Goal: Understand process/instructions

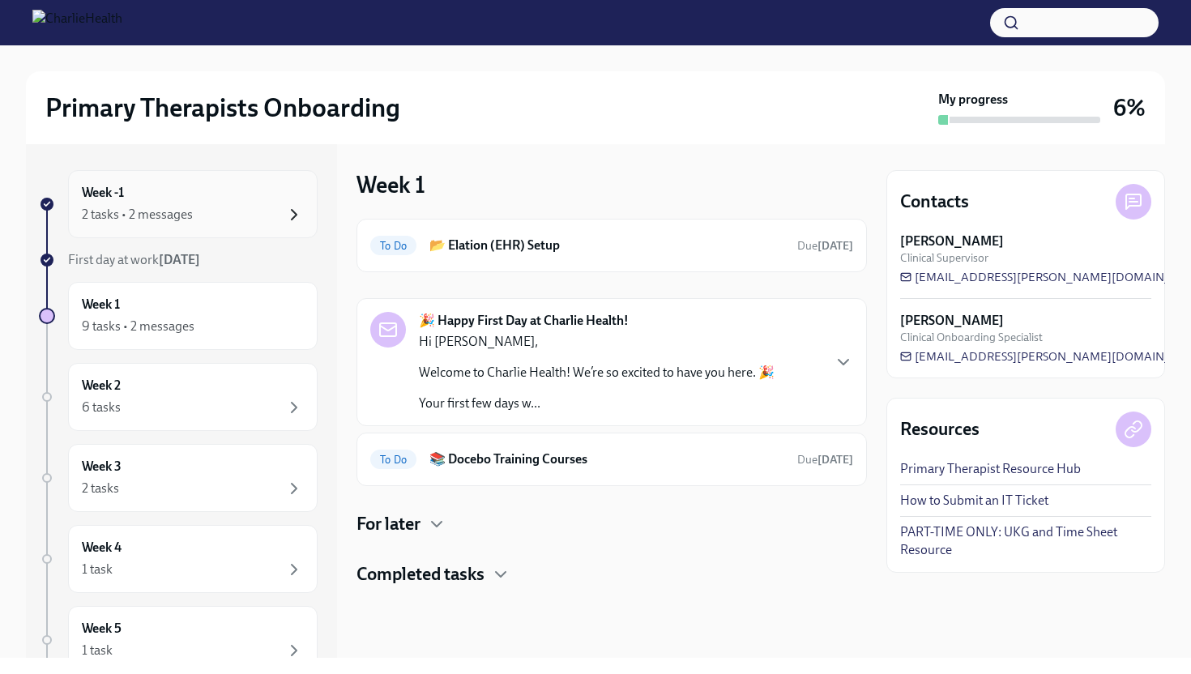
click at [296, 208] on icon "button" at bounding box center [293, 214] width 19 height 19
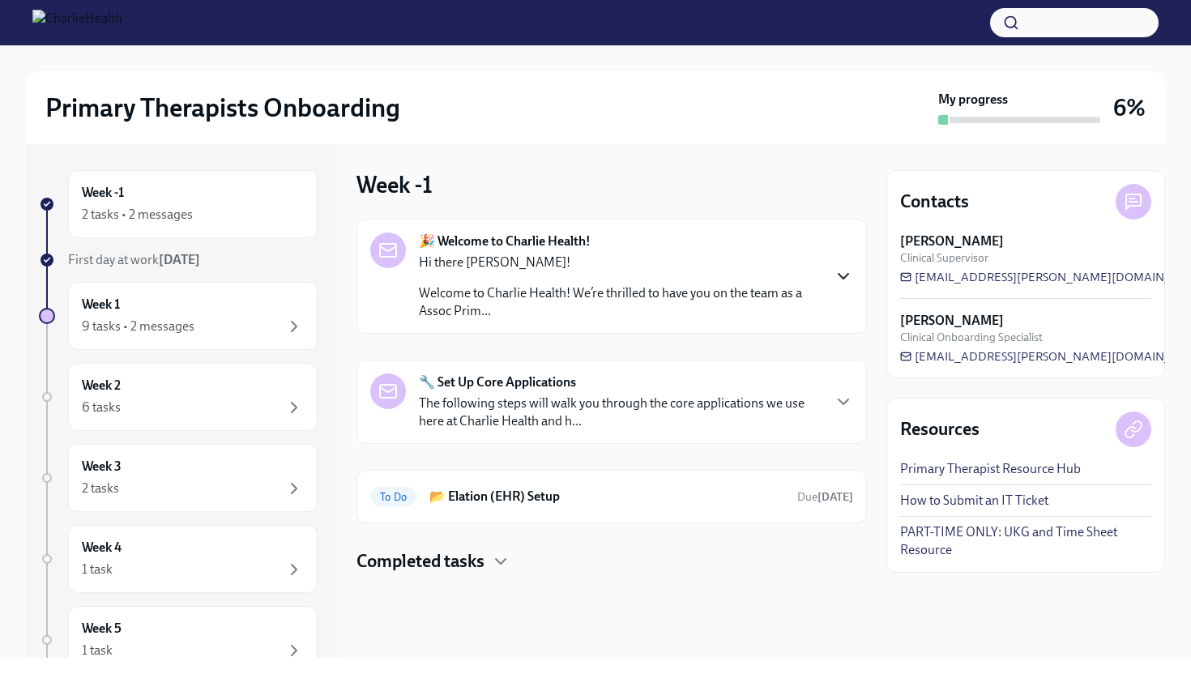
click at [835, 272] on icon "button" at bounding box center [843, 276] width 19 height 19
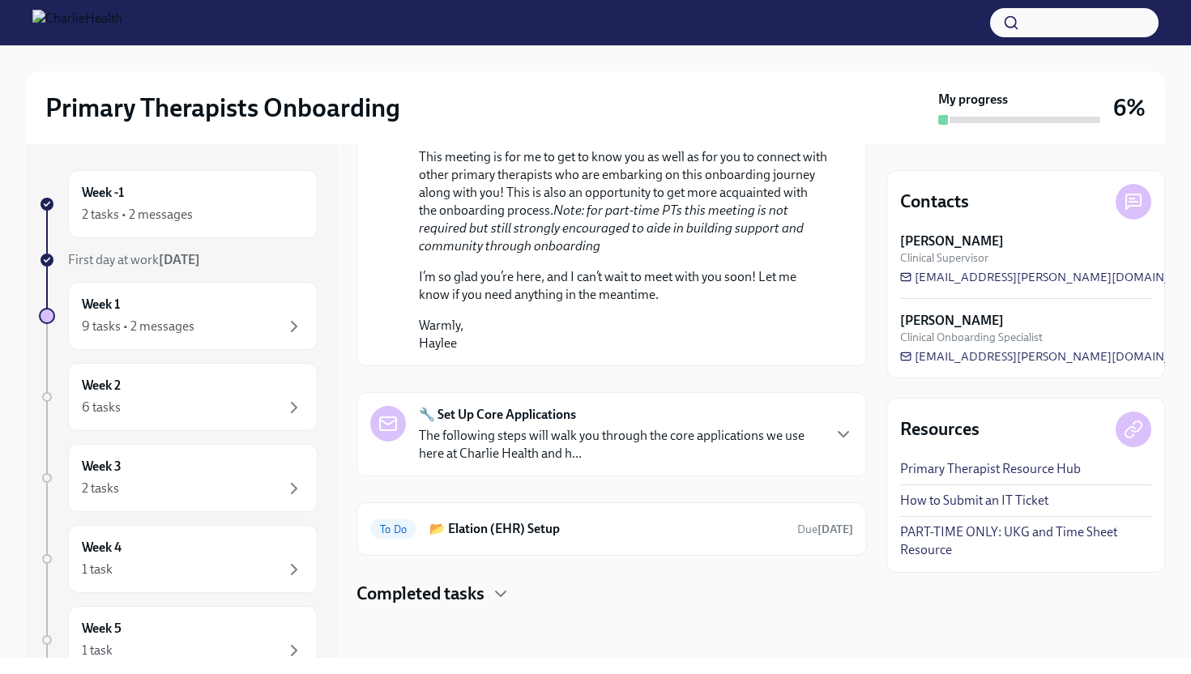
scroll to position [973, 0]
click at [531, 422] on strong "🔧 Set Up Core Applications" at bounding box center [497, 415] width 157 height 18
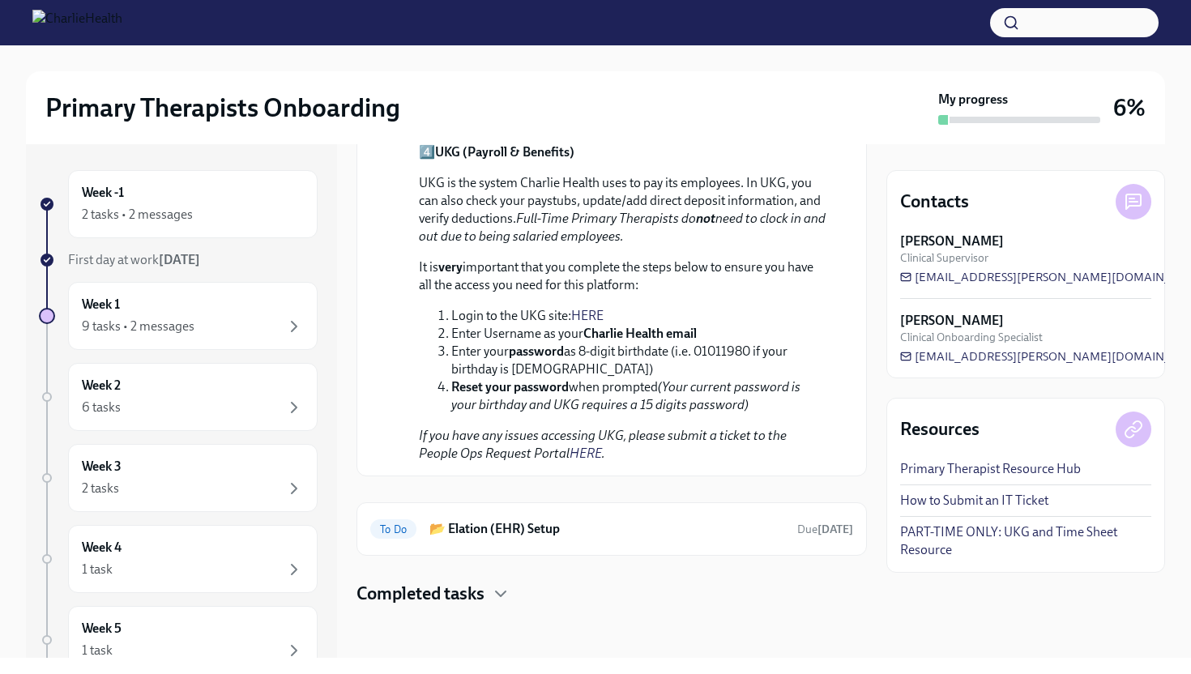
scroll to position [2162, 0]
click at [511, 530] on h6 "📂 Elation (EHR) Setup" at bounding box center [607, 529] width 355 height 18
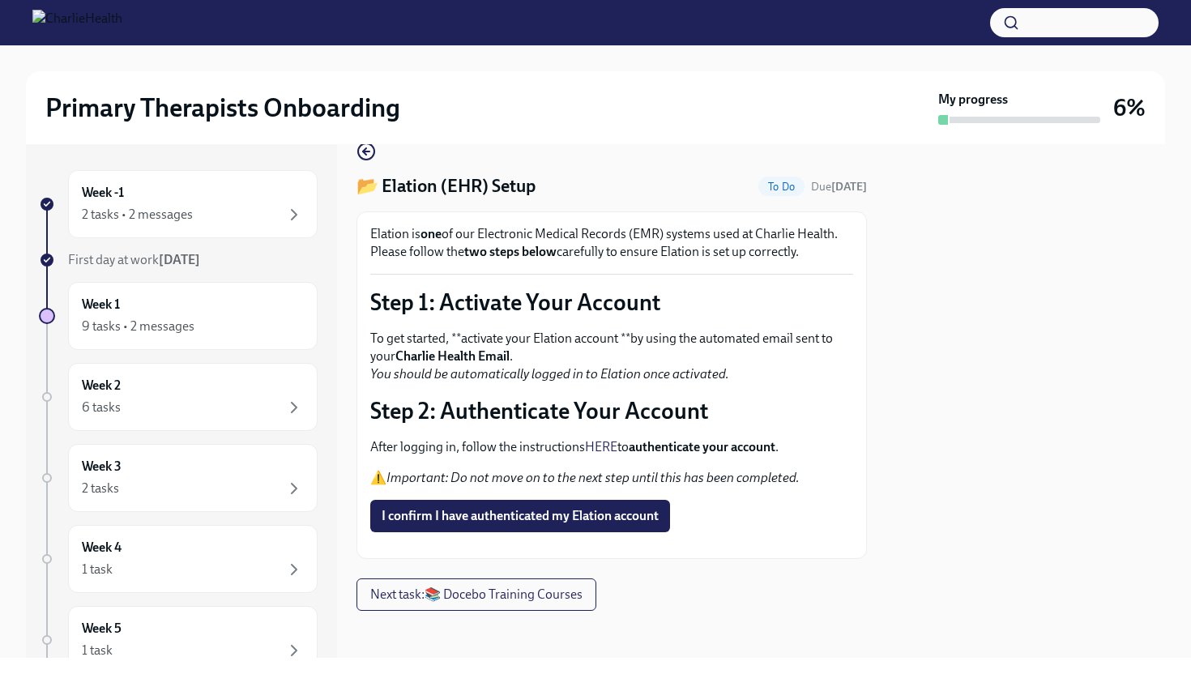
scroll to position [24, 0]
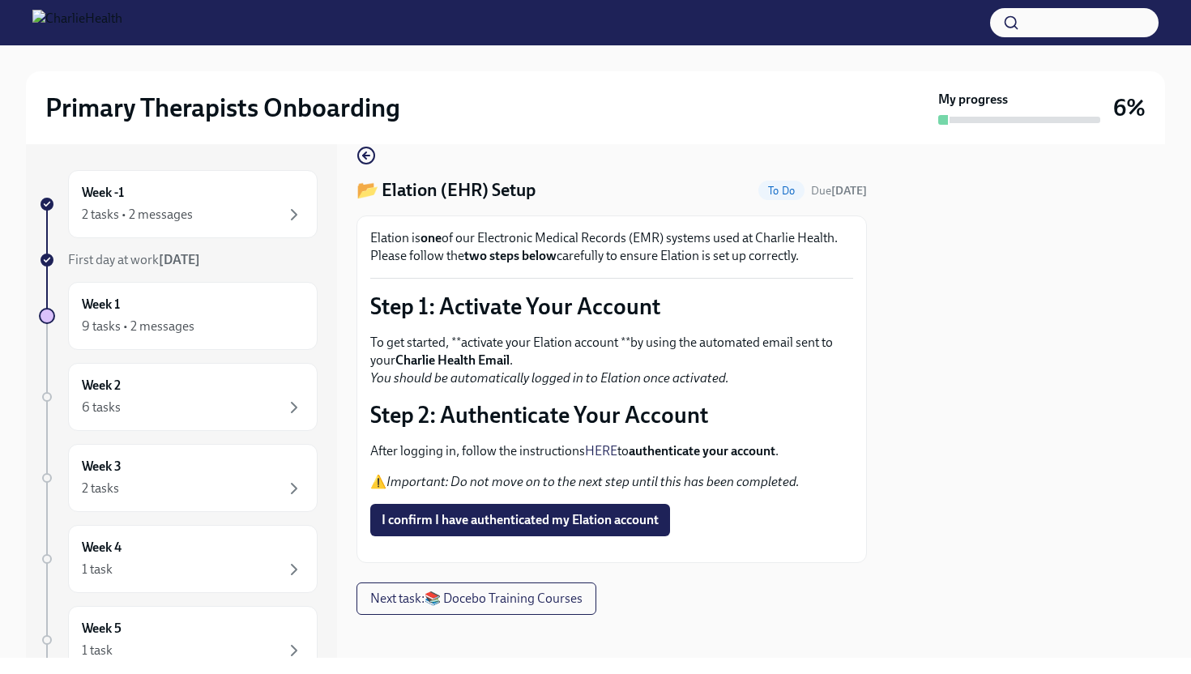
click at [599, 454] on link "HERE" at bounding box center [601, 450] width 32 height 15
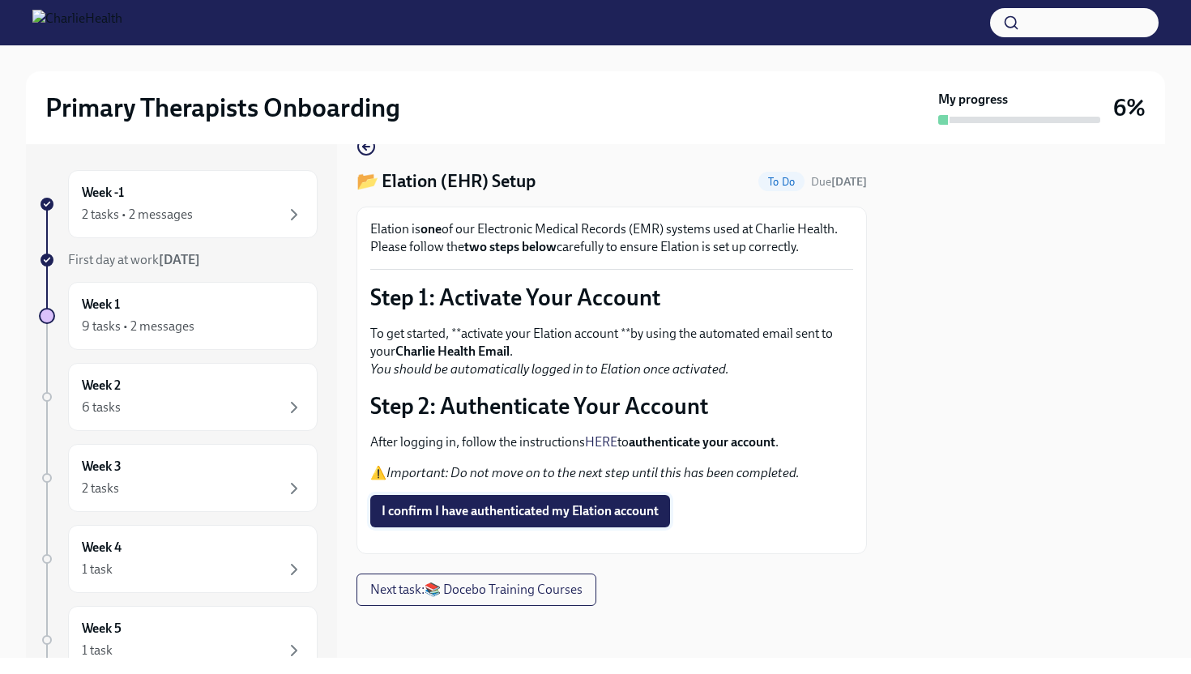
click at [518, 503] on span "I confirm I have authenticated my Elation account" at bounding box center [520, 511] width 277 height 16
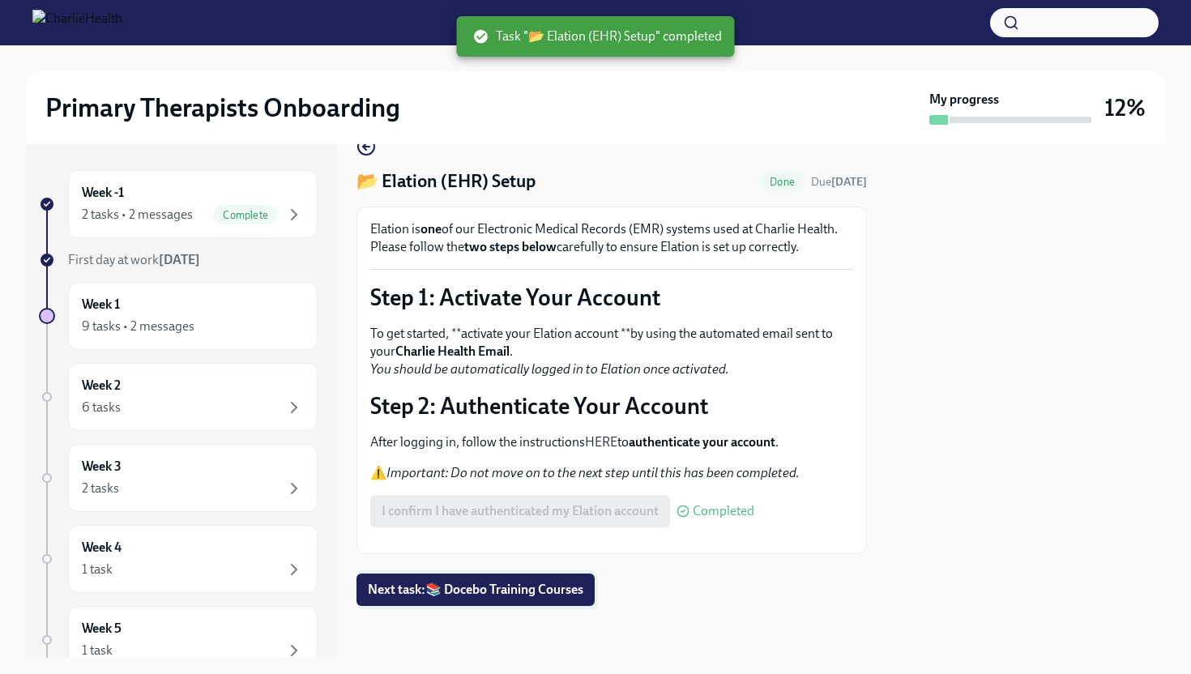
click at [446, 590] on span "Next task : 📚 Docebo Training Courses" at bounding box center [476, 590] width 216 height 16
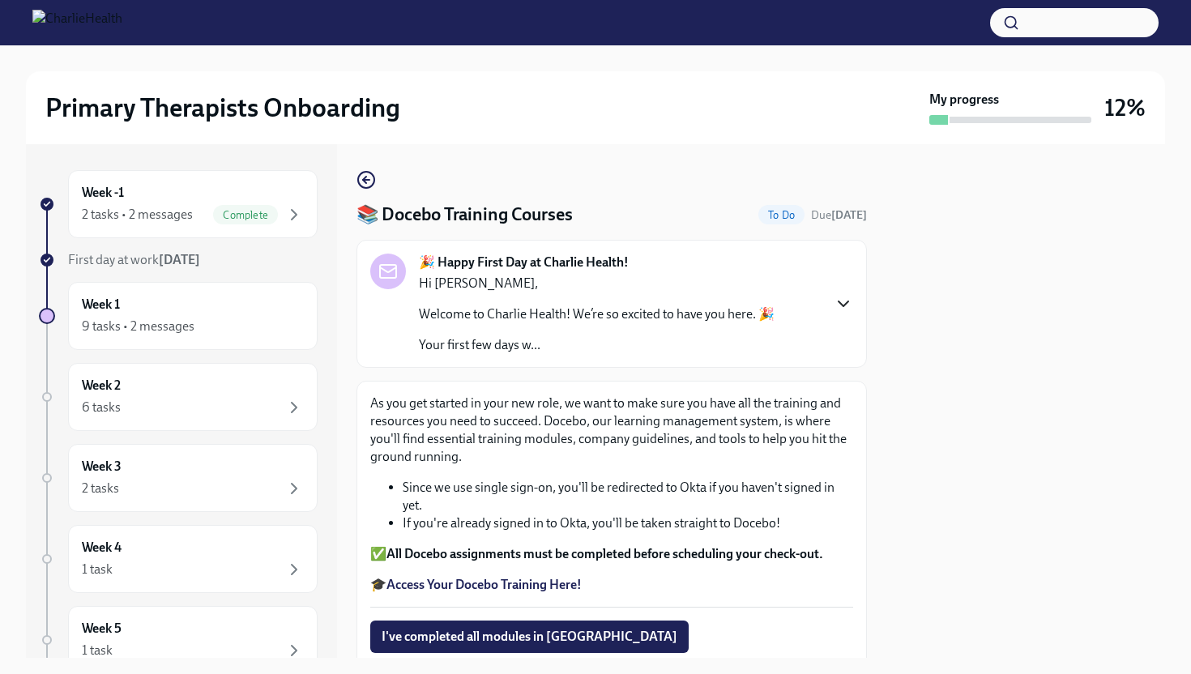
click at [835, 300] on icon "button" at bounding box center [843, 303] width 19 height 19
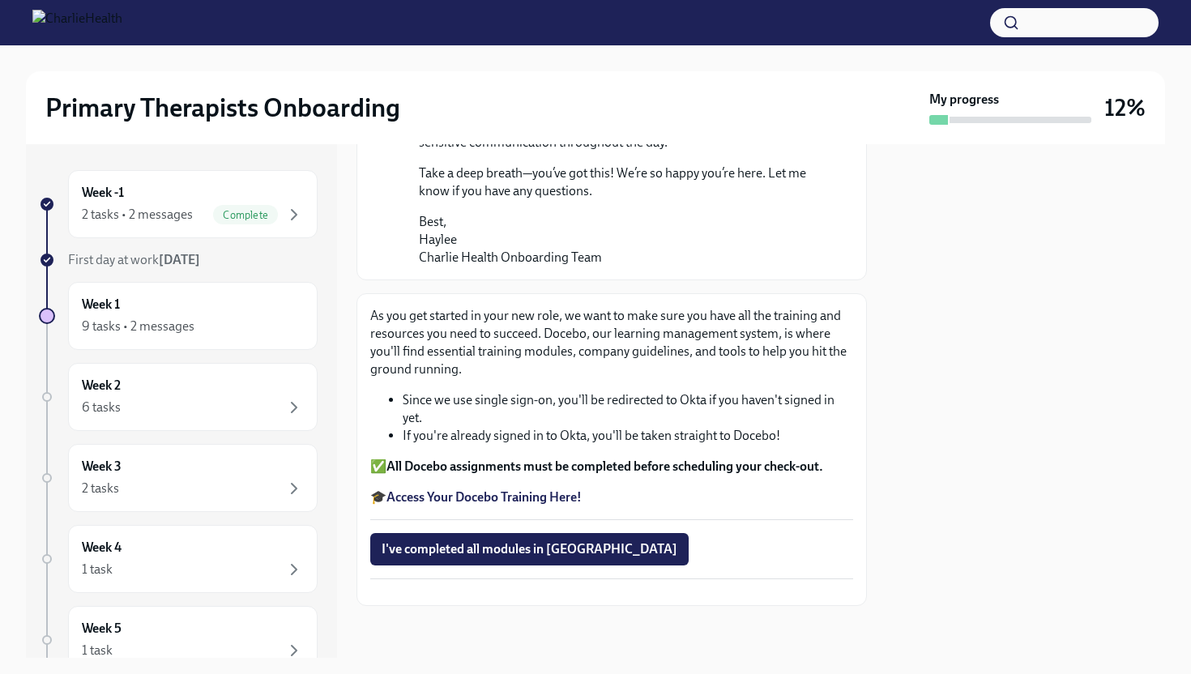
scroll to position [1413, 0]
click at [539, 490] on strong "Access Your Docebo Training Here!" at bounding box center [484, 497] width 195 height 15
click at [213, 398] on div "6 tasks" at bounding box center [193, 407] width 222 height 19
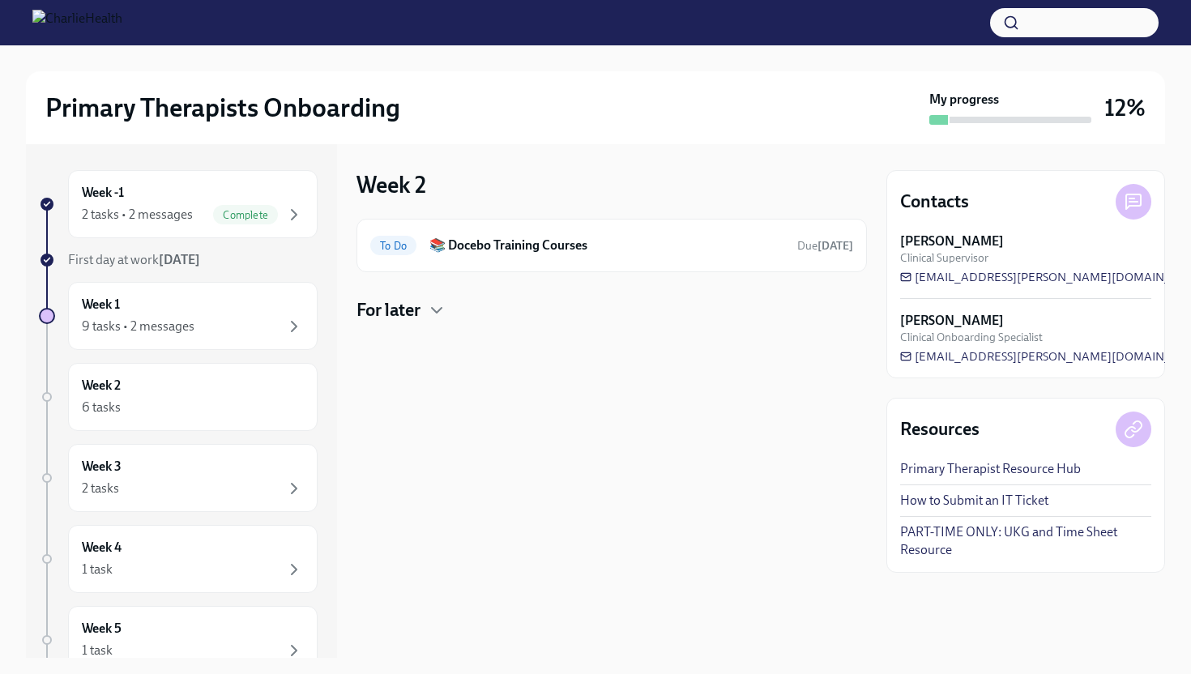
click at [408, 310] on h4 "For later" at bounding box center [389, 310] width 64 height 24
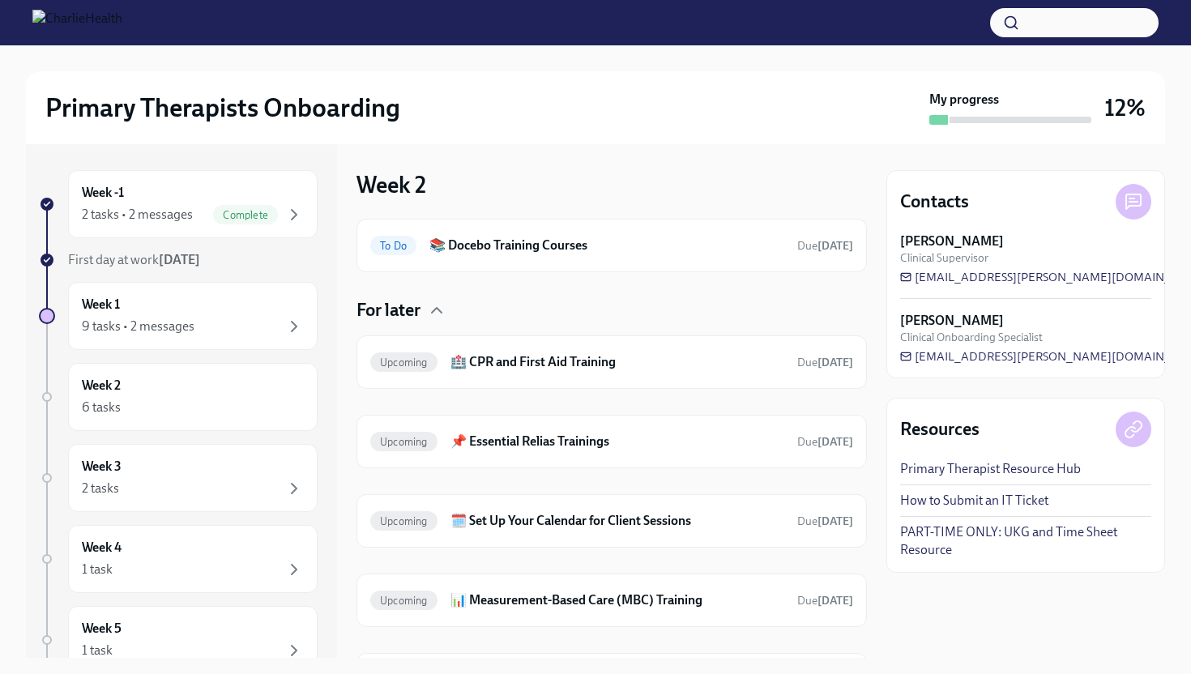
click at [408, 310] on h4 "For later" at bounding box center [389, 310] width 64 height 24
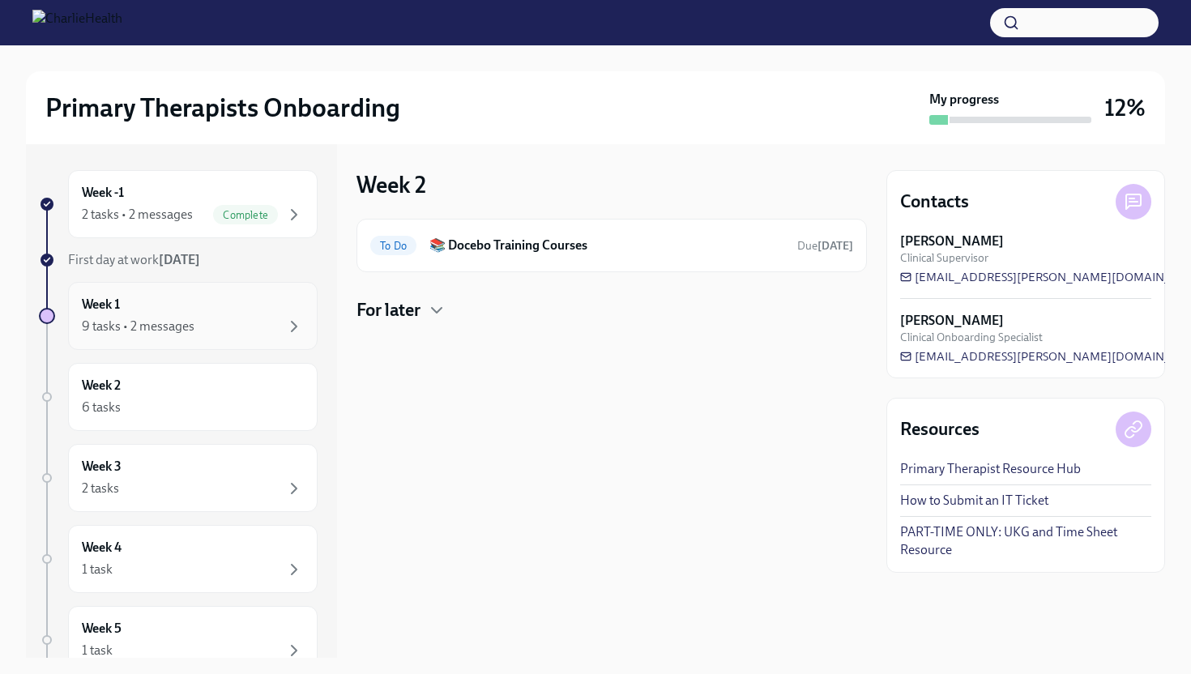
click at [227, 324] on div "9 tasks • 2 messages" at bounding box center [193, 326] width 222 height 19
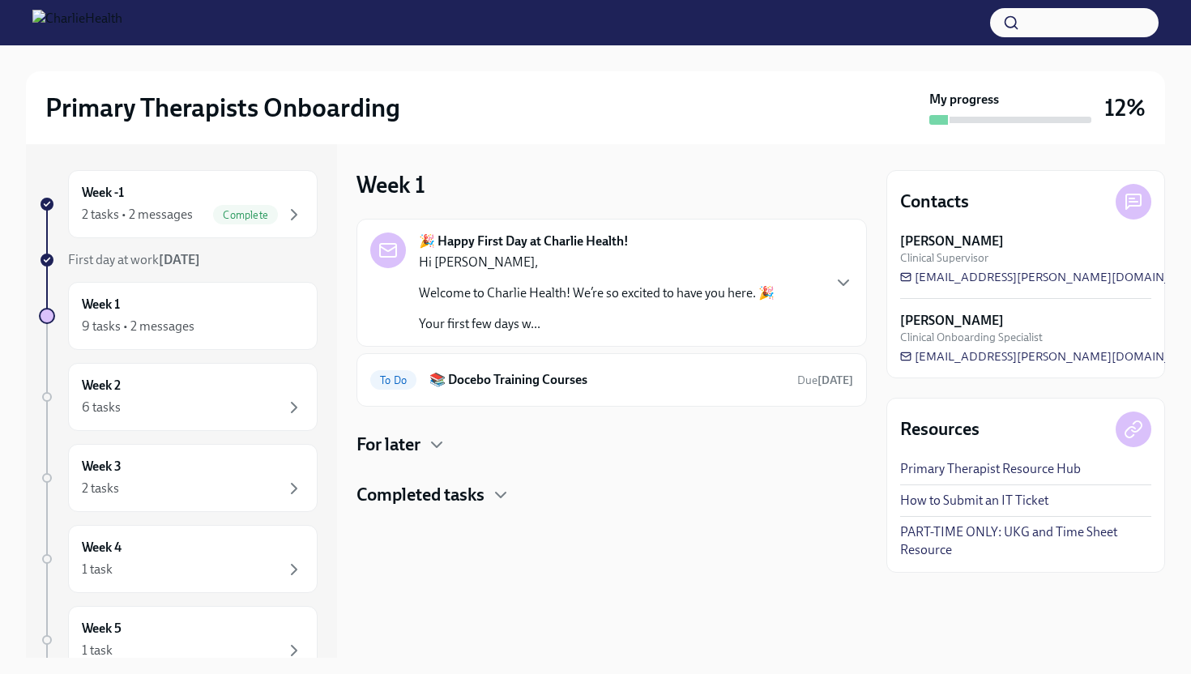
click at [758, 294] on p "Welcome to Charlie Health! We’re so excited to have you here. 🎉" at bounding box center [597, 293] width 356 height 18
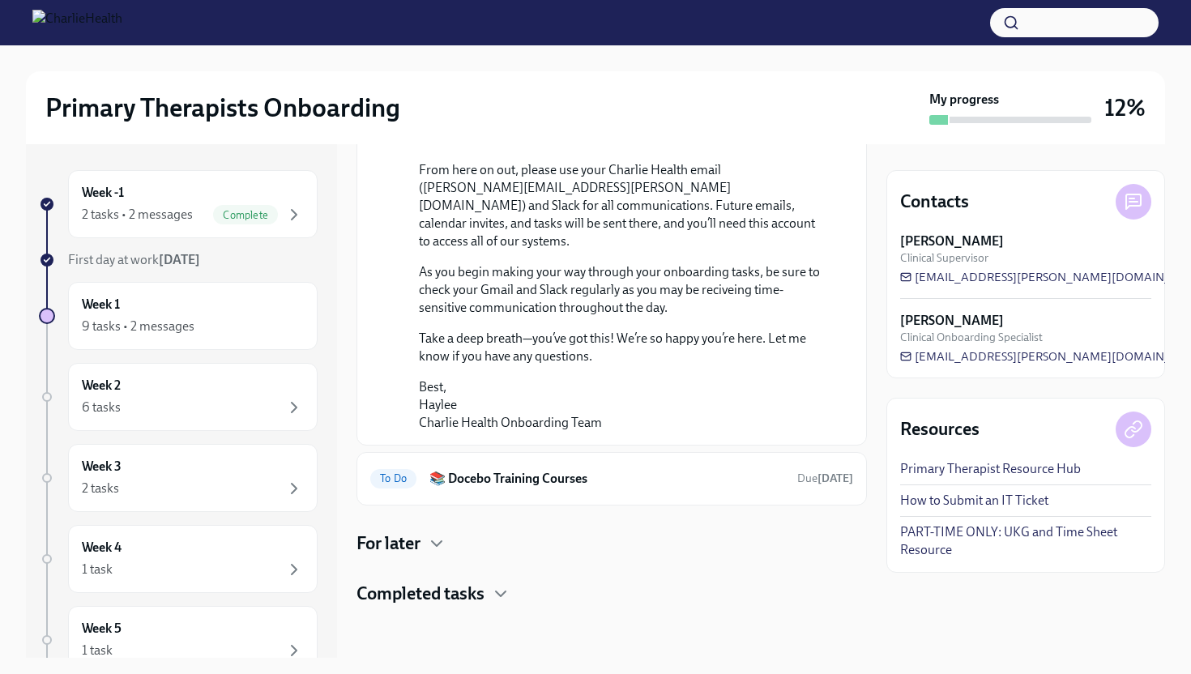
scroll to position [1187, 0]
click at [482, 588] on h4 "Completed tasks" at bounding box center [421, 594] width 128 height 24
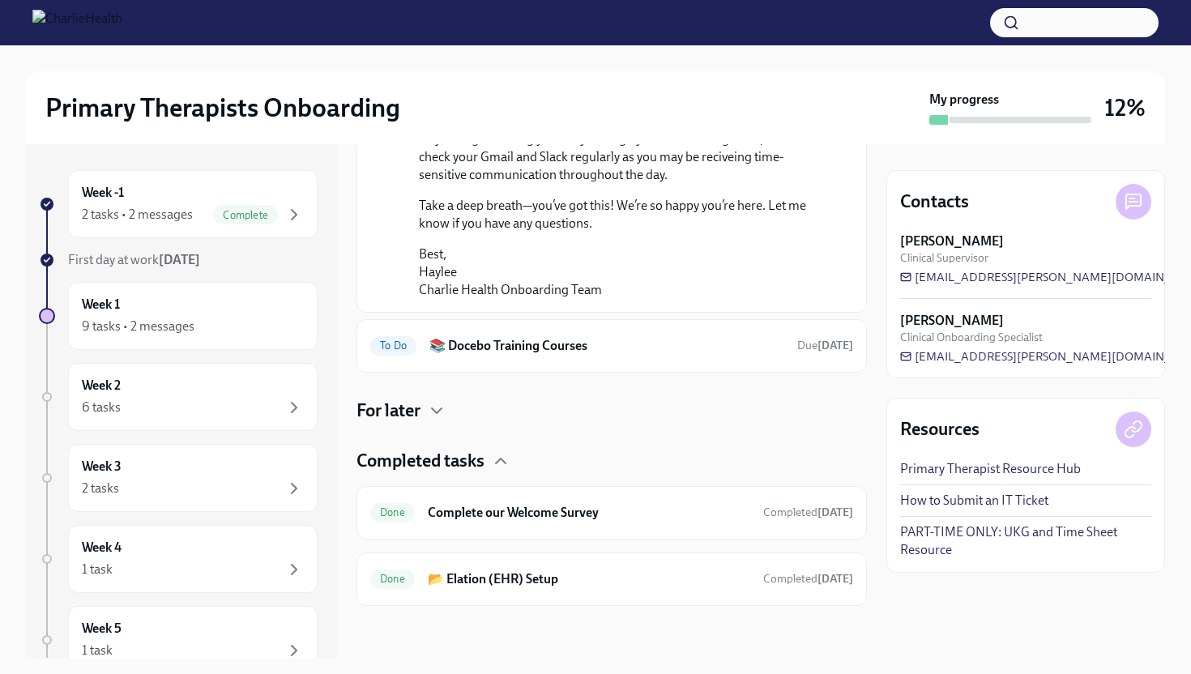
scroll to position [1319, 0]
